Goal: Task Accomplishment & Management: Manage account settings

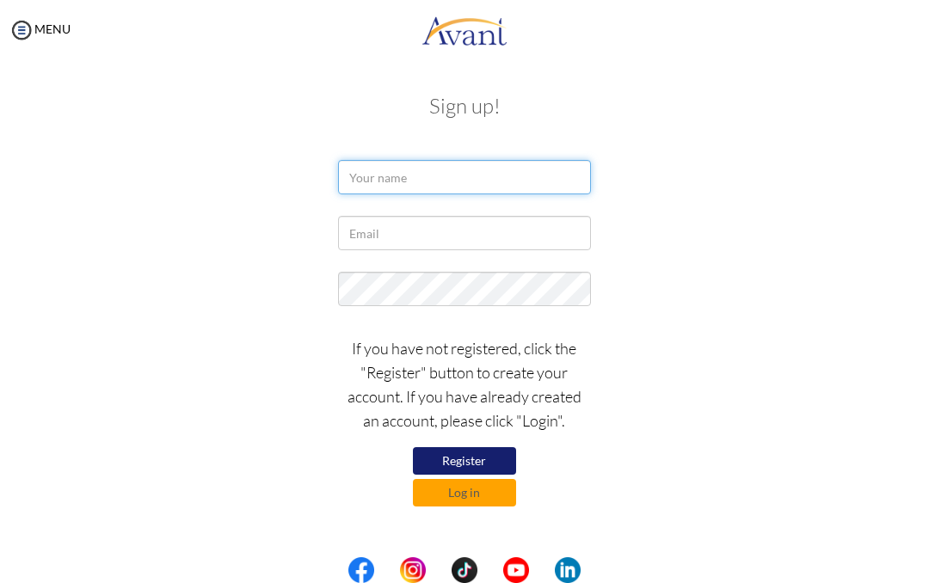
click at [525, 177] on input "text" at bounding box center [464, 177] width 252 height 34
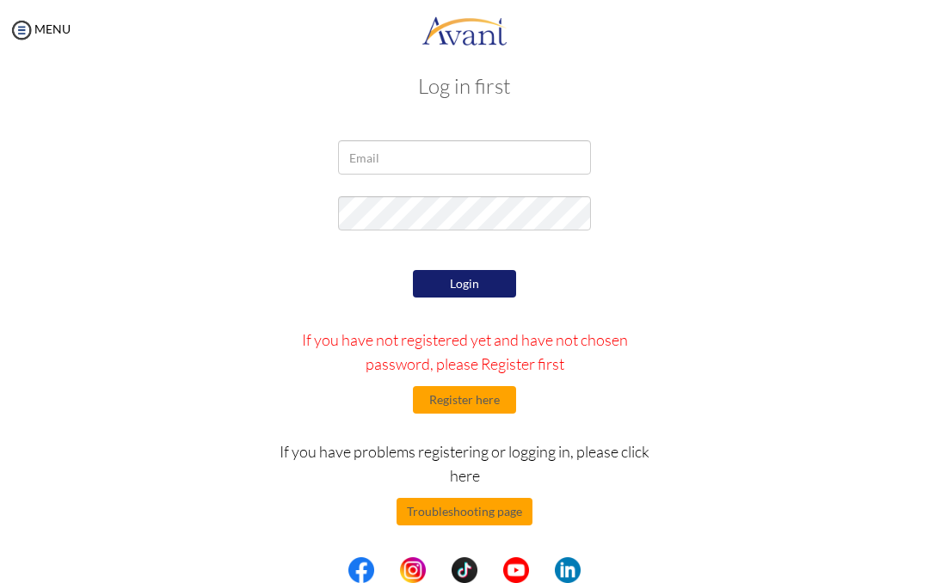
scroll to position [20, 0]
click at [535, 170] on input "email" at bounding box center [464, 157] width 252 height 34
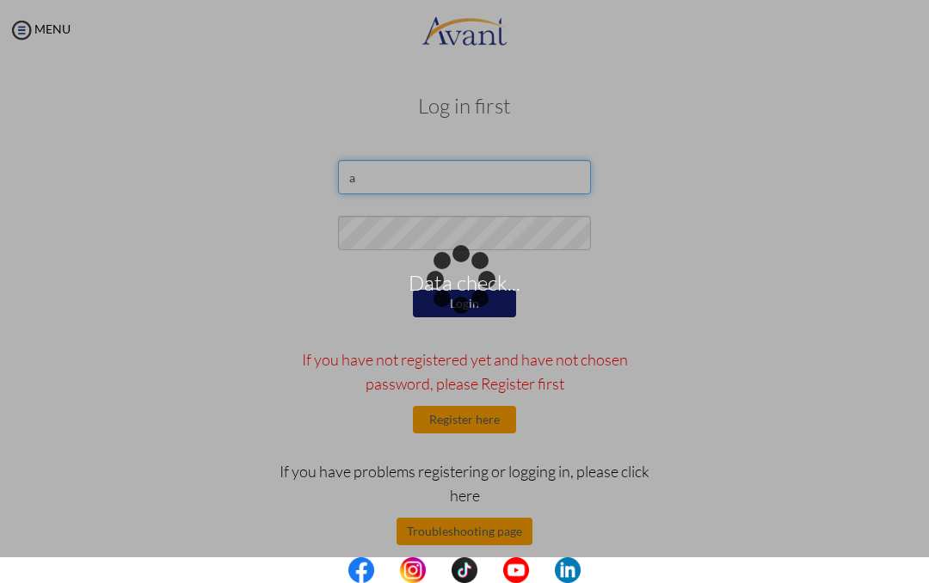
type input "[EMAIL_ADDRESS][DOMAIN_NAME]"
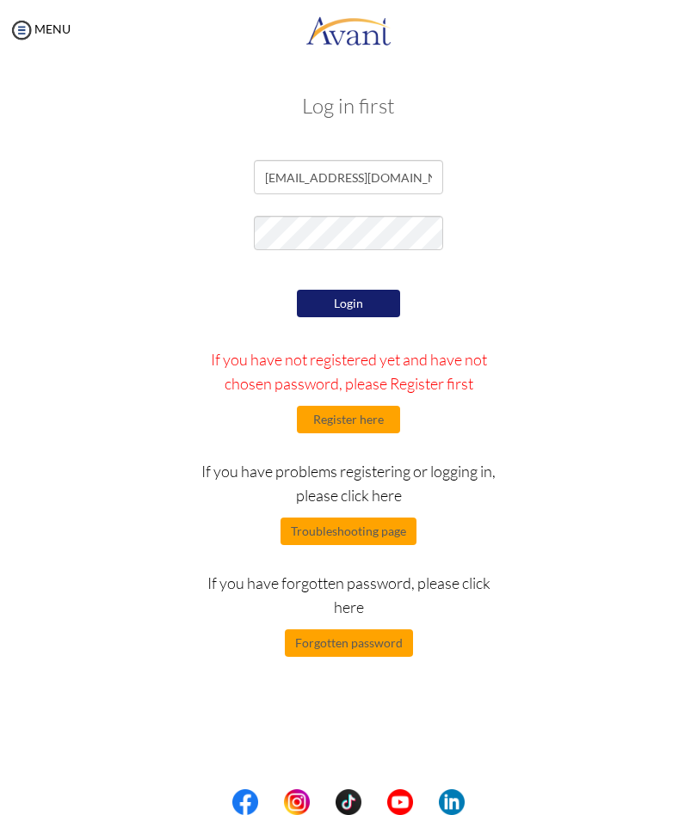
click at [311, 582] on button "Forgotten password" at bounding box center [349, 643] width 128 height 28
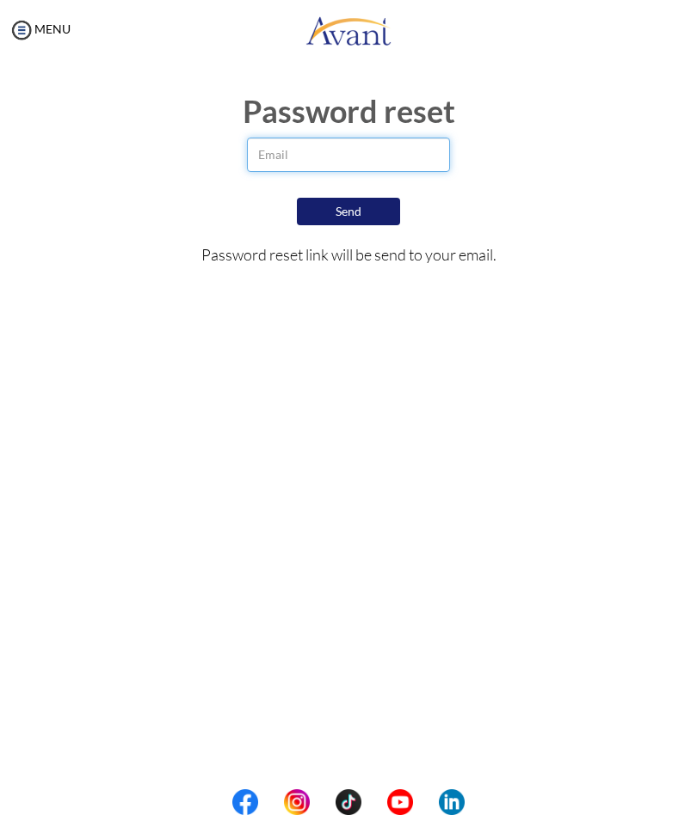
click at [405, 138] on input "email" at bounding box center [349, 155] width 204 height 34
type input "[EMAIL_ADDRESS][DOMAIN_NAME]"
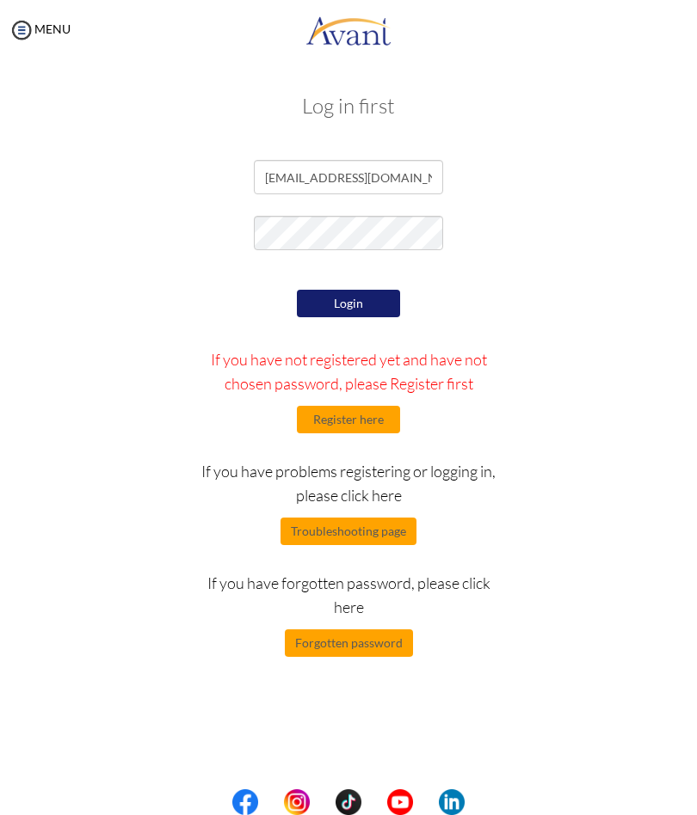
click at [374, 304] on button "Login" at bounding box center [348, 304] width 103 height 28
click at [373, 582] on div "Login If you have not registered yet and have not chosen password, please Regis…" at bounding box center [348, 470] width 322 height 371
click at [376, 582] on button "Forgotten password" at bounding box center [349, 643] width 128 height 28
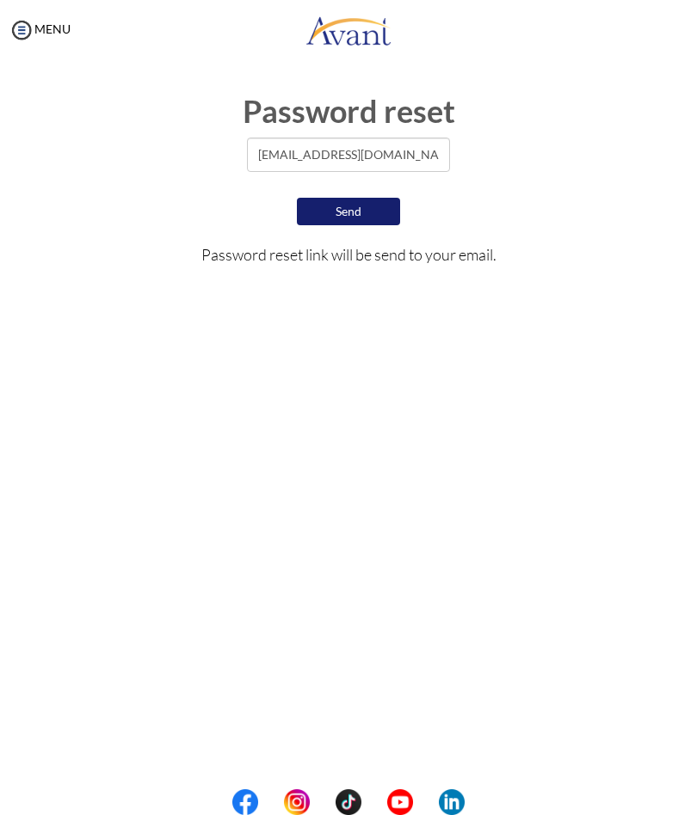
click at [371, 200] on button "Send" at bounding box center [348, 212] width 103 height 28
click at [374, 208] on button "Send" at bounding box center [348, 212] width 103 height 28
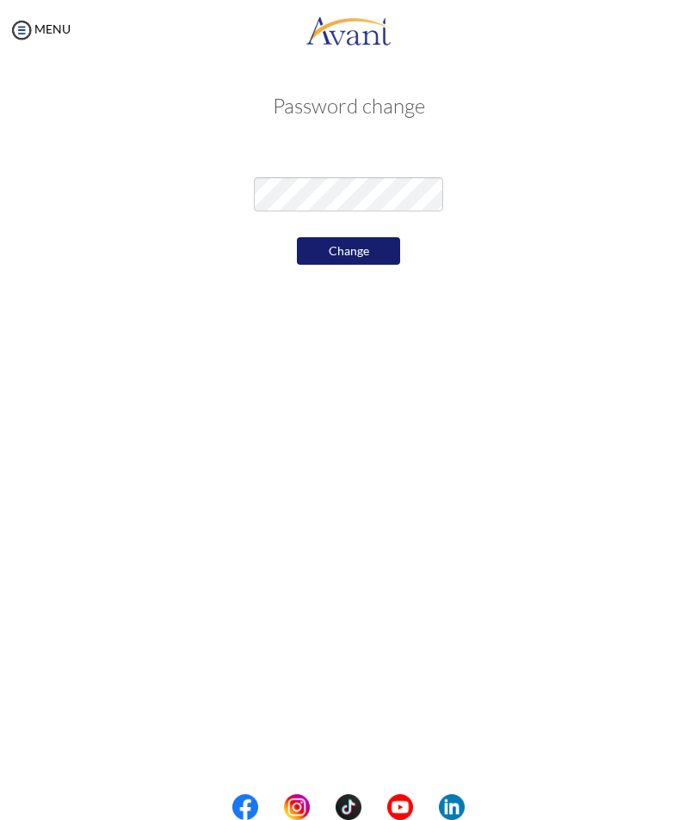
click at [364, 249] on button "Change" at bounding box center [348, 251] width 103 height 28
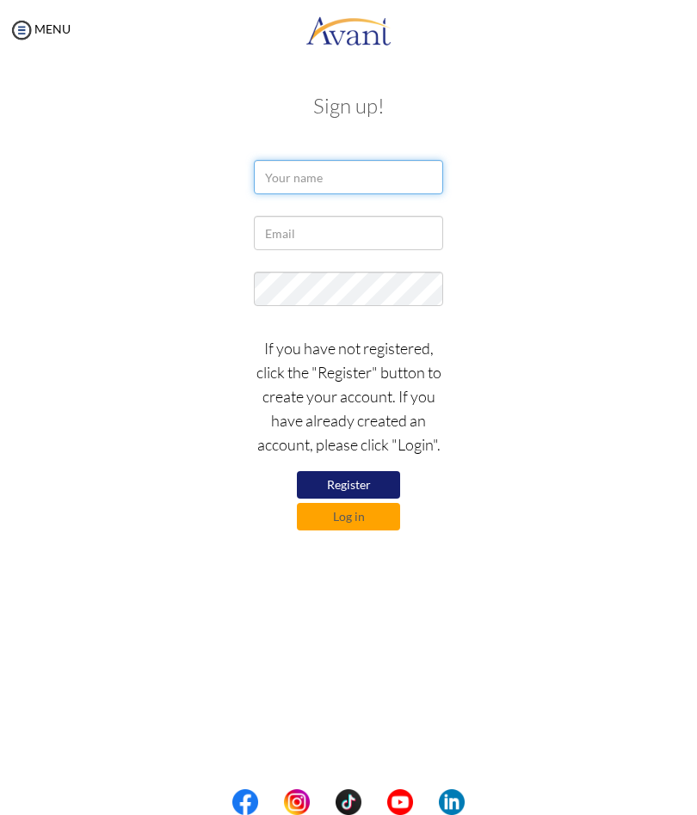
click at [377, 172] on input "text" at bounding box center [348, 177] width 189 height 34
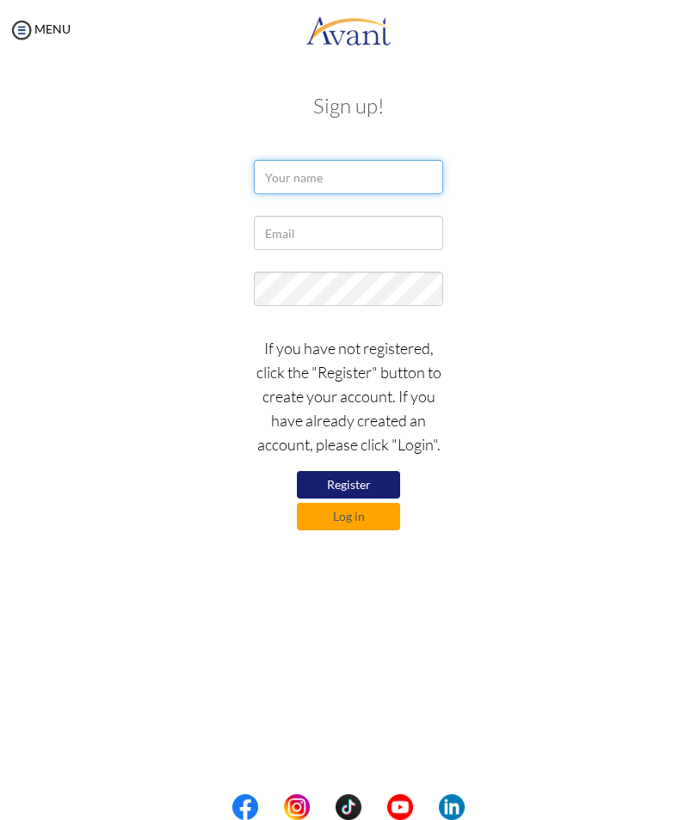
type input "a"
type input "Angel Janssen Castriciones"
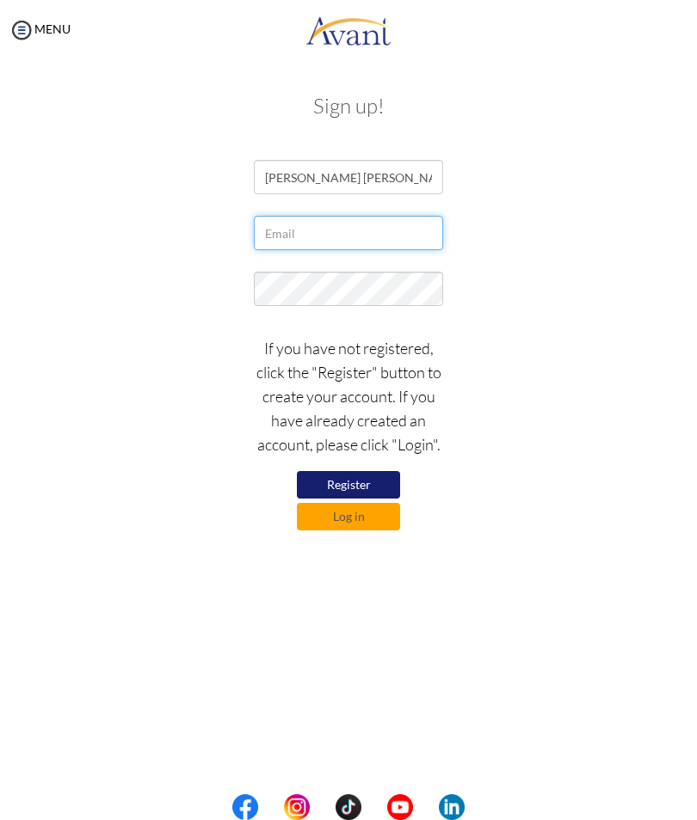
click at [382, 217] on input "text" at bounding box center [348, 233] width 189 height 34
type input "[EMAIL_ADDRESS][DOMAIN_NAME]"
click at [356, 529] on button "Log in" at bounding box center [348, 517] width 103 height 28
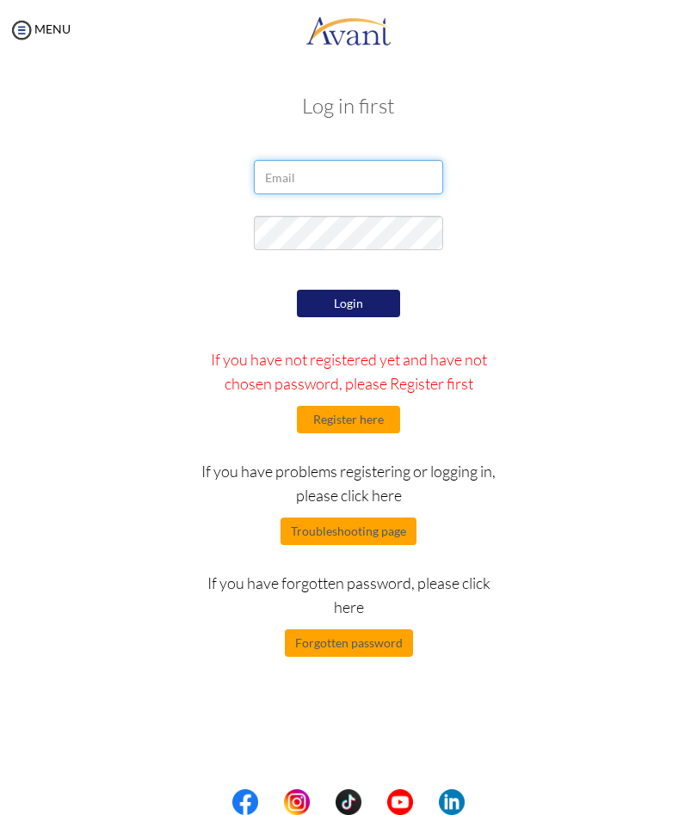
click at [390, 173] on input "email" at bounding box center [348, 177] width 189 height 34
